Goal: Book appointment/travel/reservation

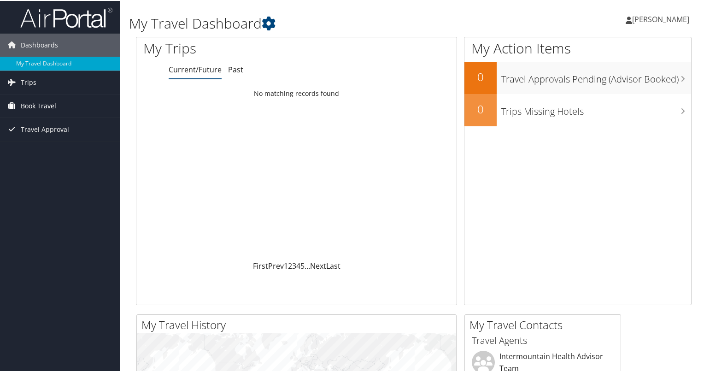
click at [31, 104] on span "Book Travel" at bounding box center [38, 104] width 35 height 23
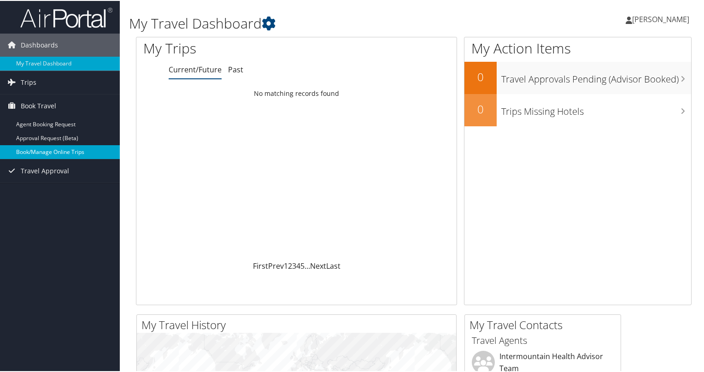
click at [43, 148] on link "Book/Manage Online Trips" at bounding box center [60, 151] width 120 height 14
